Goal: Check status

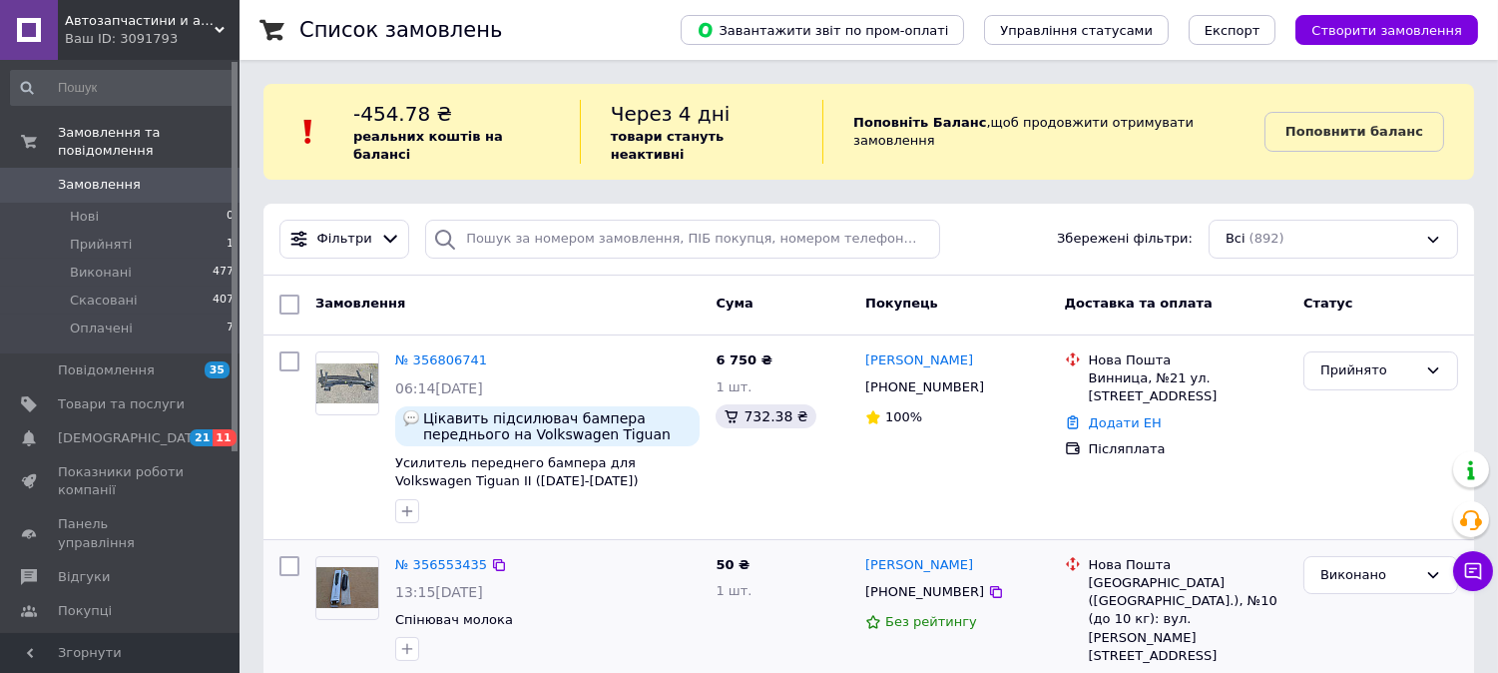
click at [1061, 647] on div "Нова Пошта [GEOGRAPHIC_DATA] ([GEOGRAPHIC_DATA].), №10 (до 10 кг): вул. [PERSON…" at bounding box center [1176, 623] width 239 height 151
click at [1110, 415] on link "Додати ЕН" at bounding box center [1125, 422] width 73 height 15
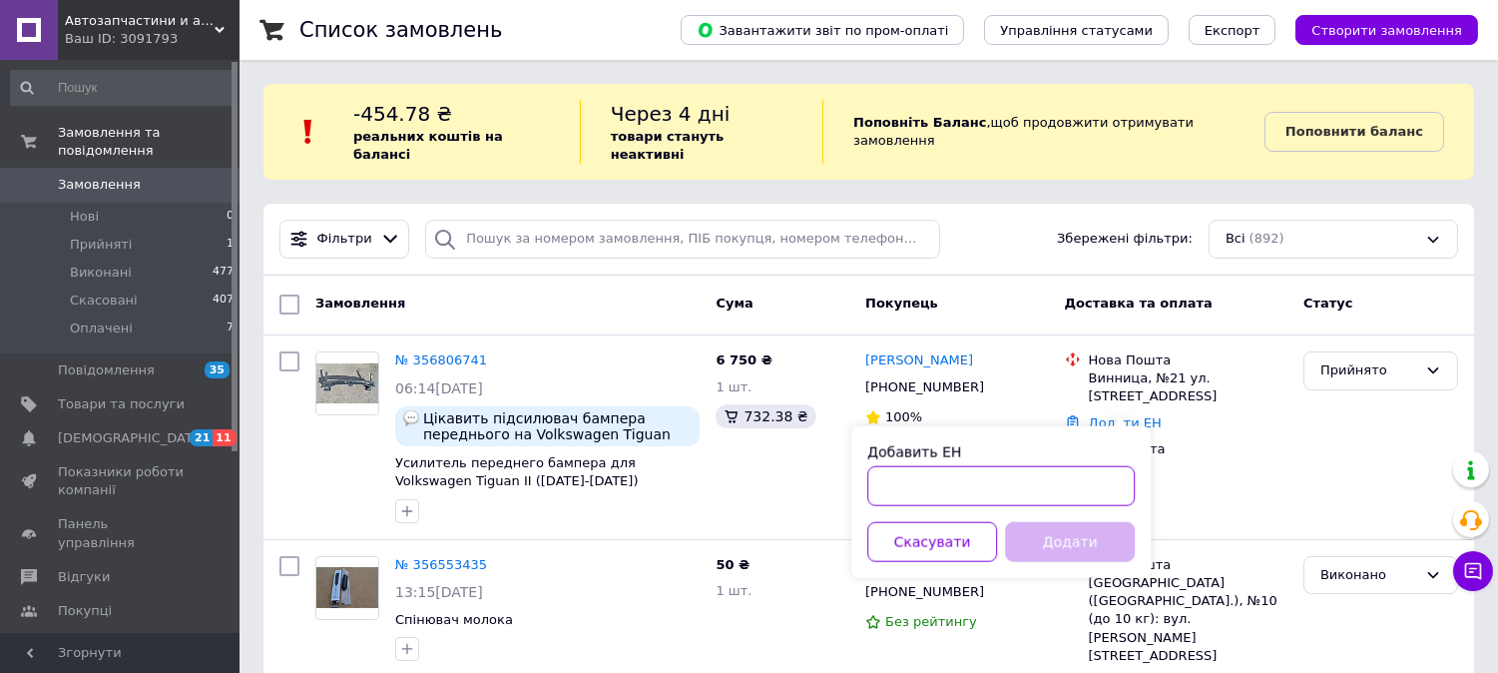
click at [925, 470] on input "Добавить ЕН" at bounding box center [1000, 486] width 267 height 40
type input "59001432967681"
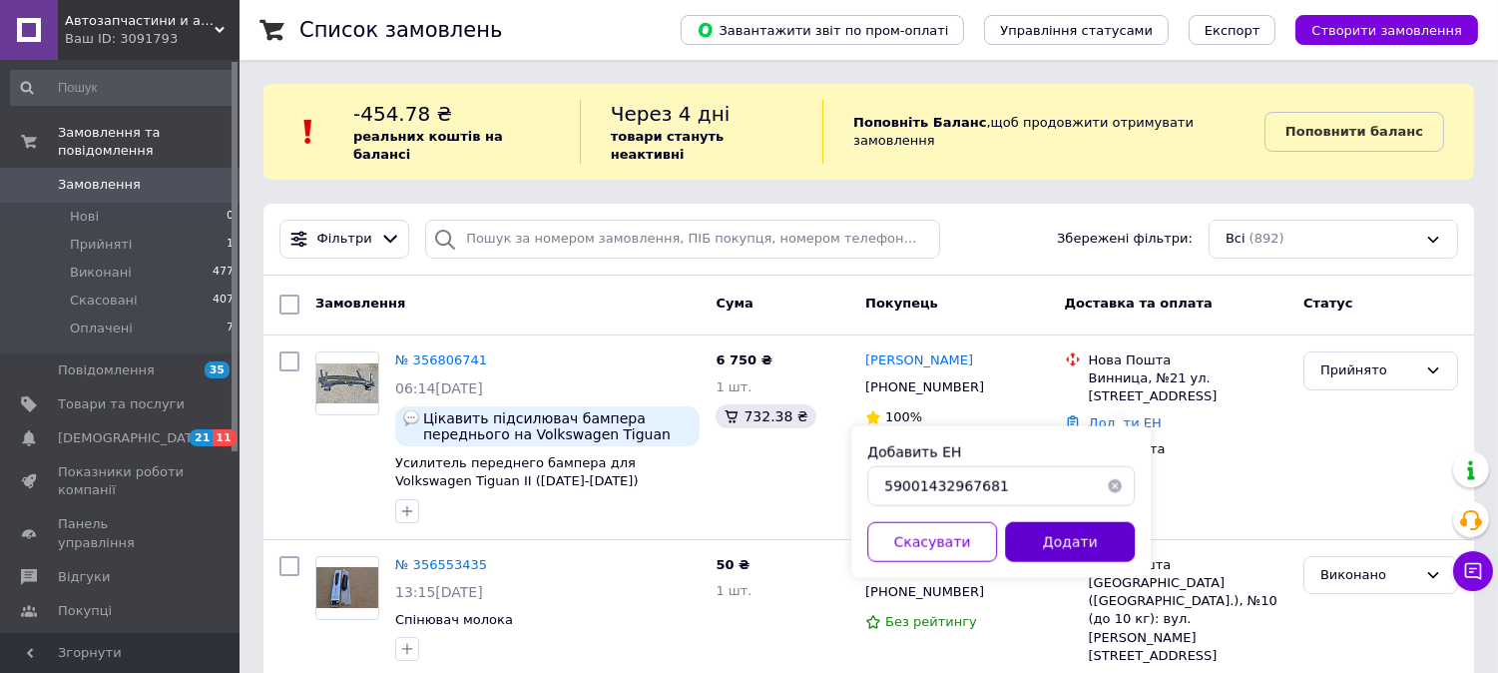
click at [1066, 547] on button "Додати" at bounding box center [1070, 542] width 130 height 40
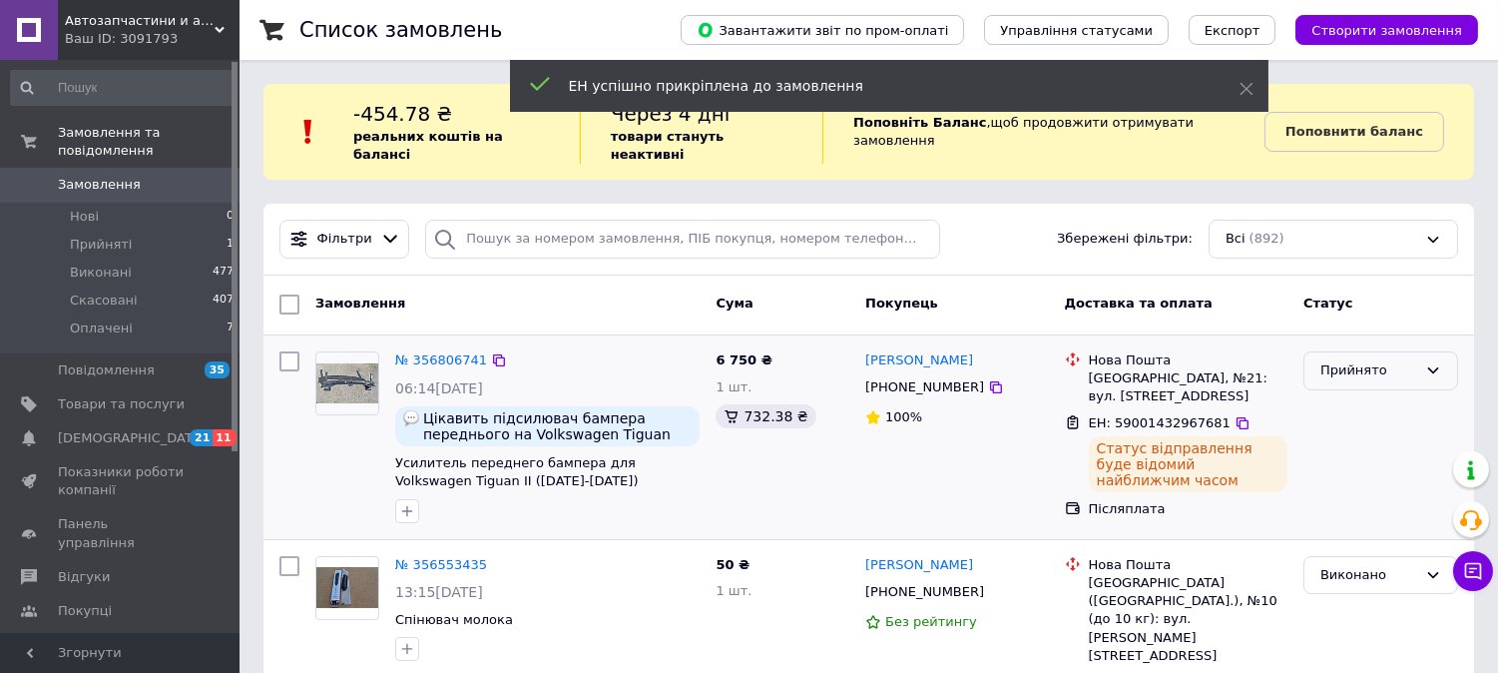
click at [1388, 360] on div "Прийнято" at bounding box center [1368, 370] width 97 height 21
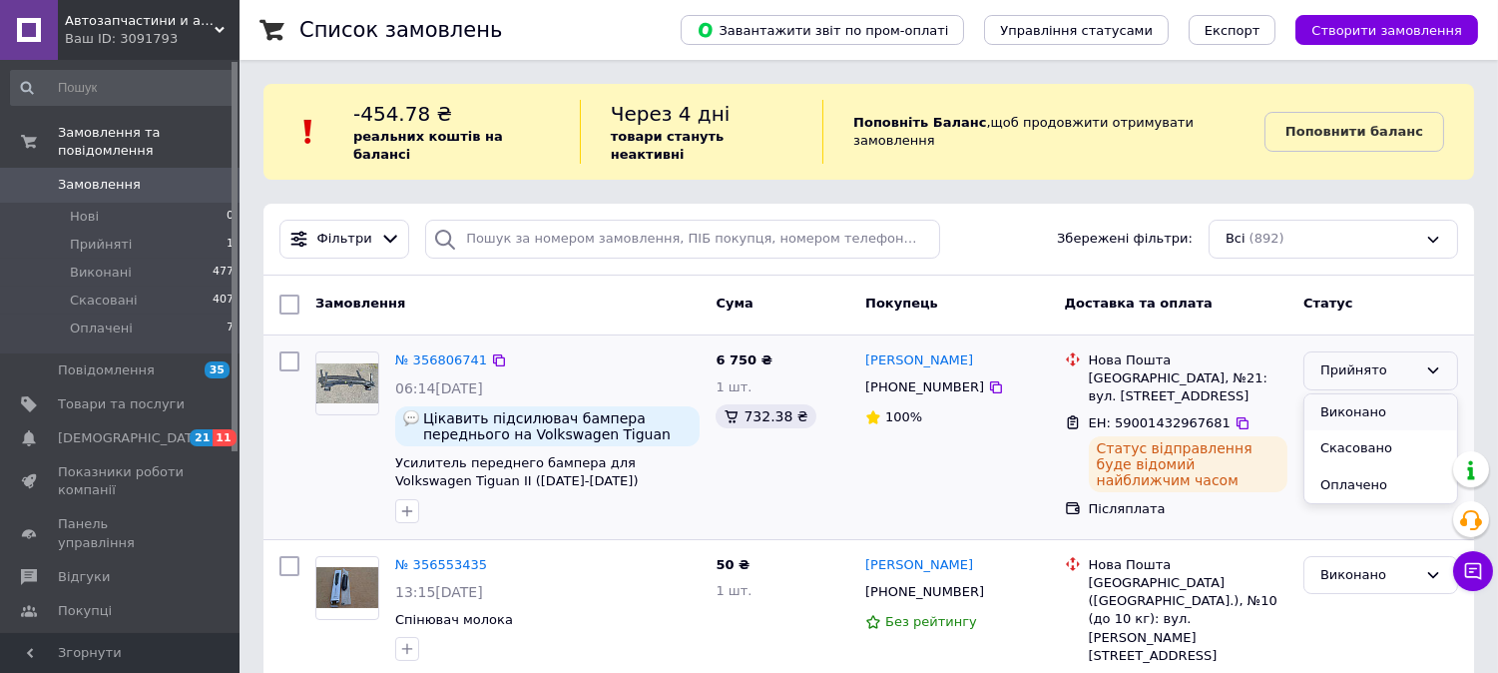
click at [1363, 395] on li "Виконано" at bounding box center [1380, 412] width 153 height 37
click at [73, 395] on span "Товари та послуги" at bounding box center [121, 404] width 127 height 18
